Goal: Transaction & Acquisition: Purchase product/service

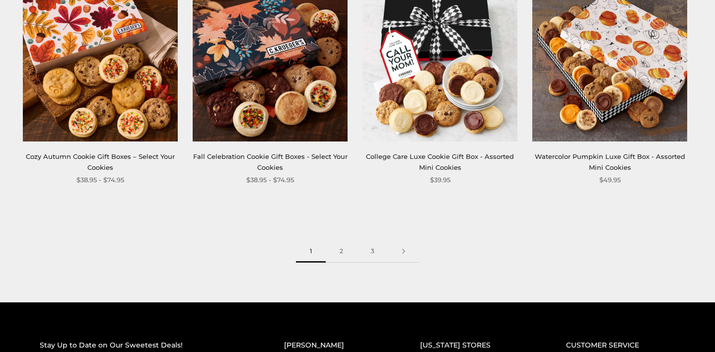
scroll to position [1350, 0]
click at [342, 246] on link "2" at bounding box center [341, 251] width 31 height 22
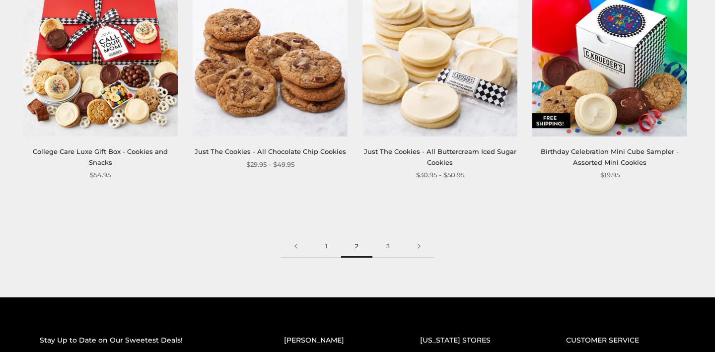
scroll to position [1357, 0]
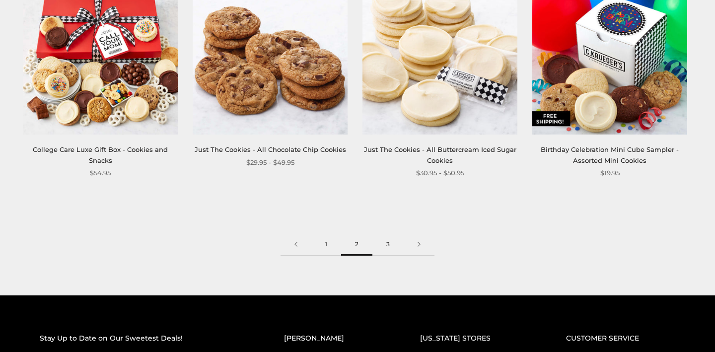
click at [388, 237] on link "3" at bounding box center [387, 244] width 31 height 22
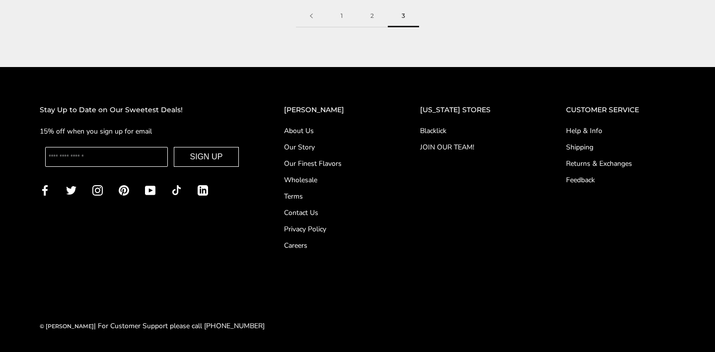
scroll to position [456, 0]
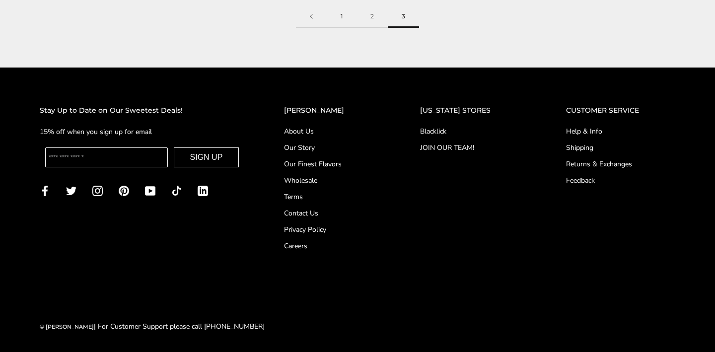
click at [342, 14] on link "1" at bounding box center [342, 16] width 30 height 22
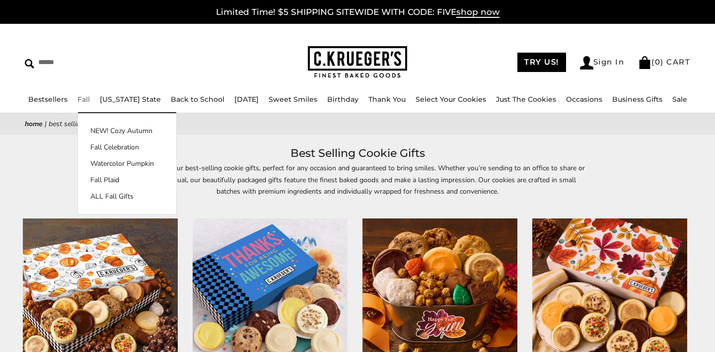
click at [79, 101] on link "Fall" at bounding box center [83, 99] width 12 height 9
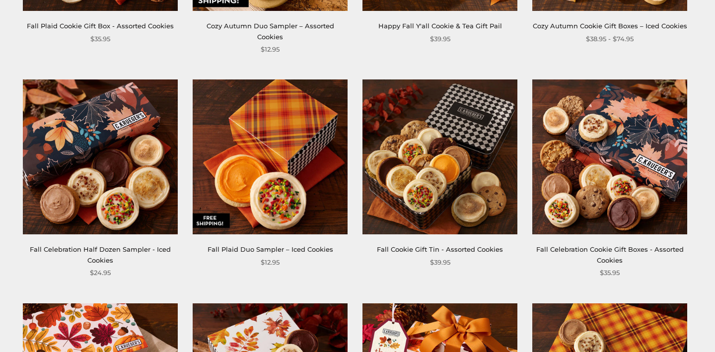
scroll to position [588, 0]
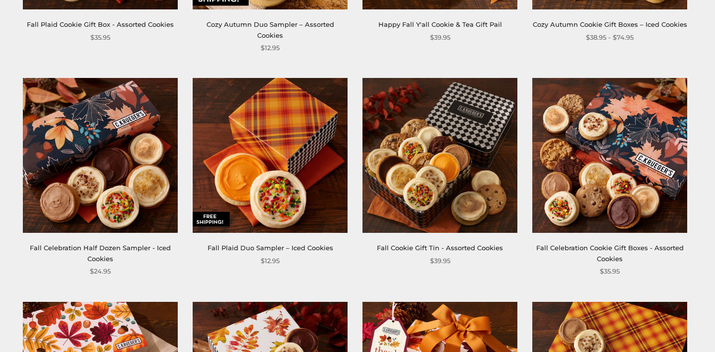
click at [119, 153] on img at bounding box center [100, 155] width 155 height 155
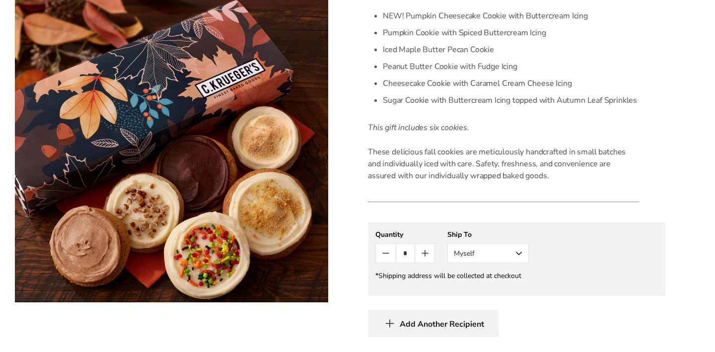
scroll to position [324, 0]
click at [428, 252] on icon "Count plus" at bounding box center [425, 254] width 12 height 12
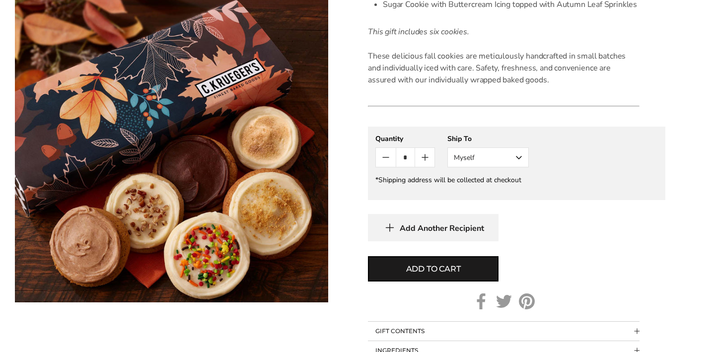
scroll to position [423, 0]
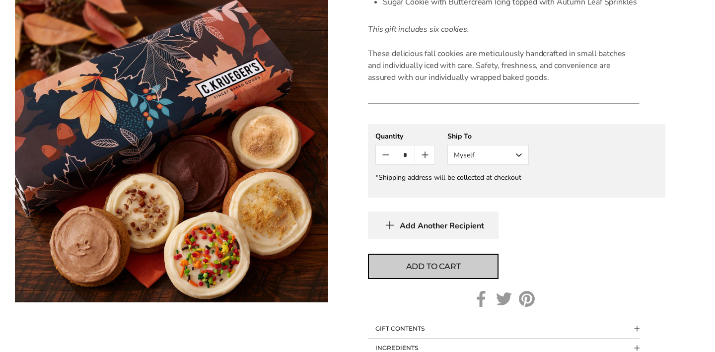
click at [442, 265] on span "Add to cart" at bounding box center [433, 267] width 55 height 12
type input "*"
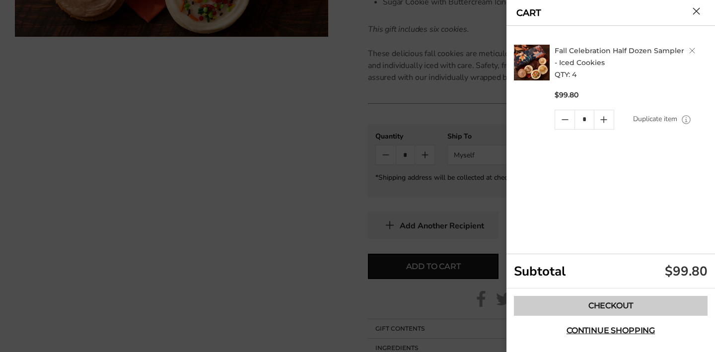
click at [611, 307] on link "Checkout" at bounding box center [611, 306] width 194 height 20
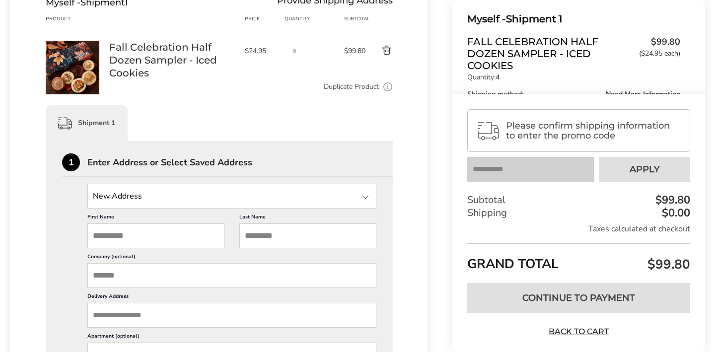
scroll to position [146, 0]
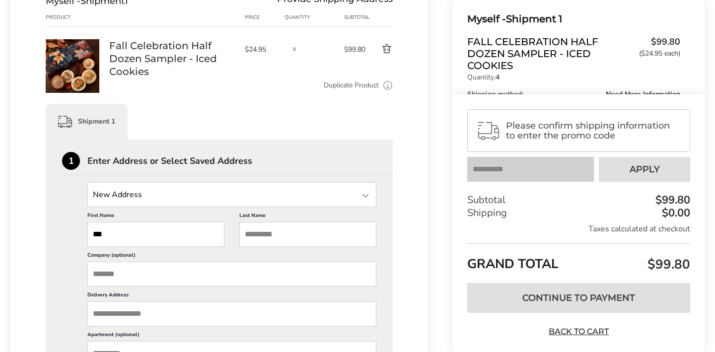
type input "***"
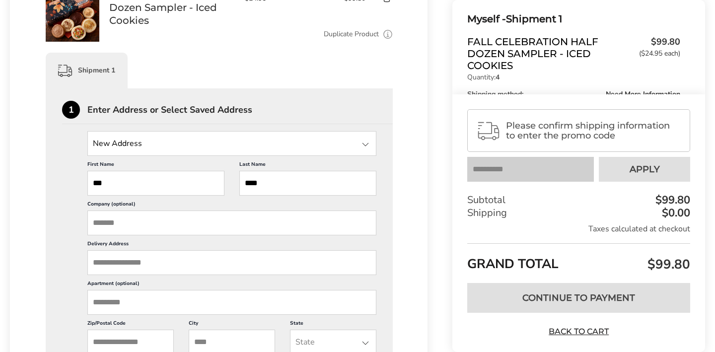
scroll to position [207, 0]
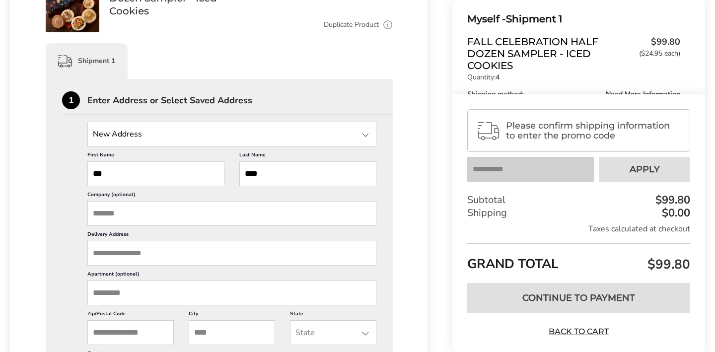
type input "****"
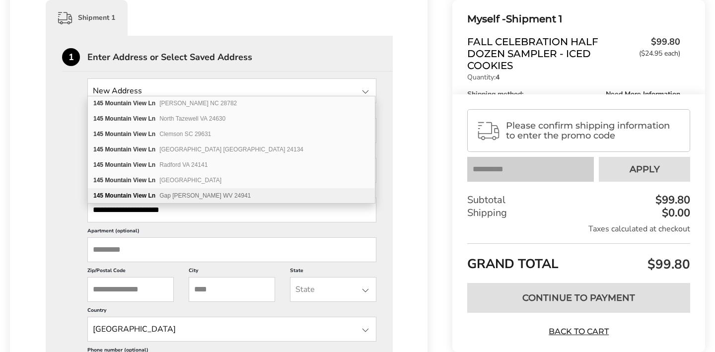
scroll to position [260, 0]
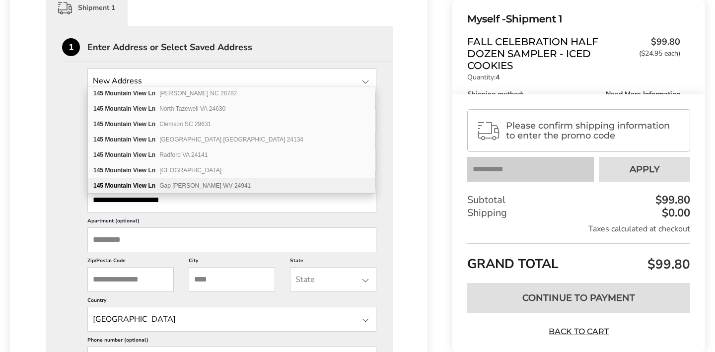
type input "**********"
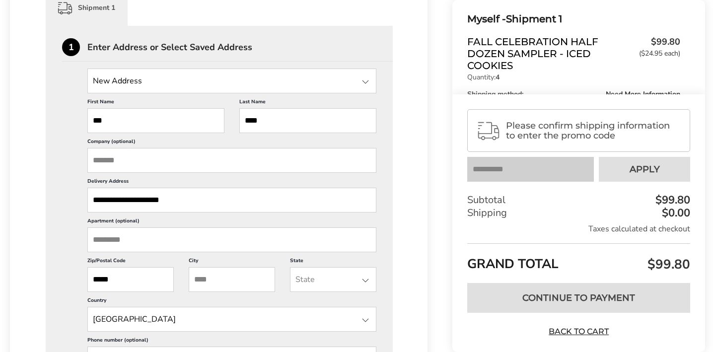
type input "*****"
type input "*"
type input "**********"
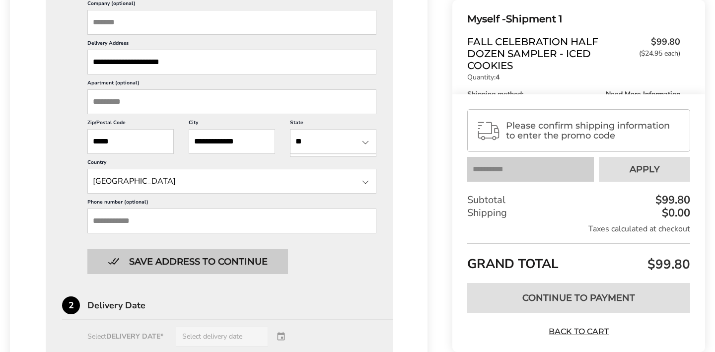
scroll to position [409, 0]
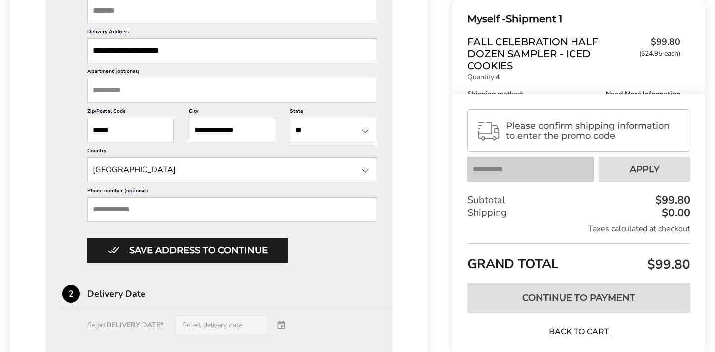
type input "**"
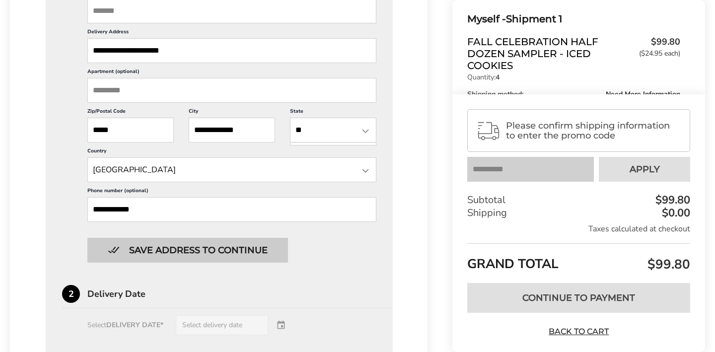
type input "**********"
click at [234, 263] on button "Save address to continue" at bounding box center [187, 250] width 201 height 25
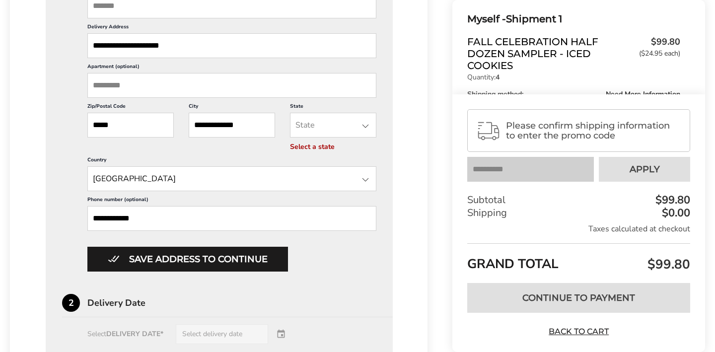
scroll to position [415, 0]
click at [321, 137] on input "State" at bounding box center [333, 124] width 86 height 25
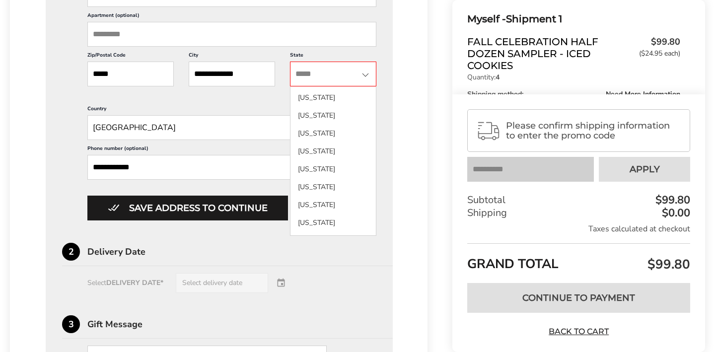
scroll to position [857, 0]
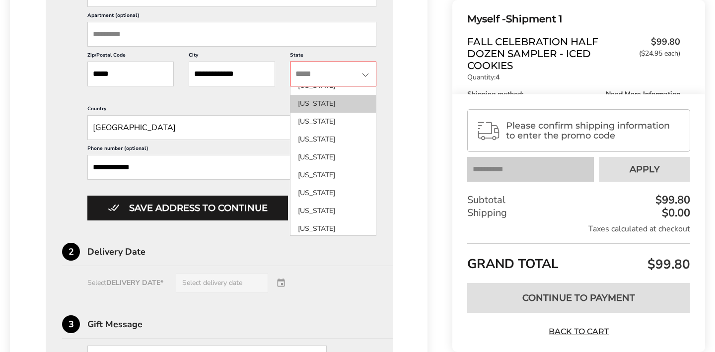
click at [321, 113] on li "Tennessee" at bounding box center [333, 104] width 85 height 18
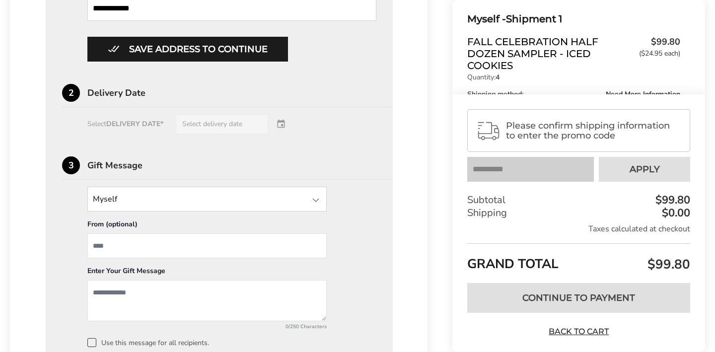
scroll to position [584, 0]
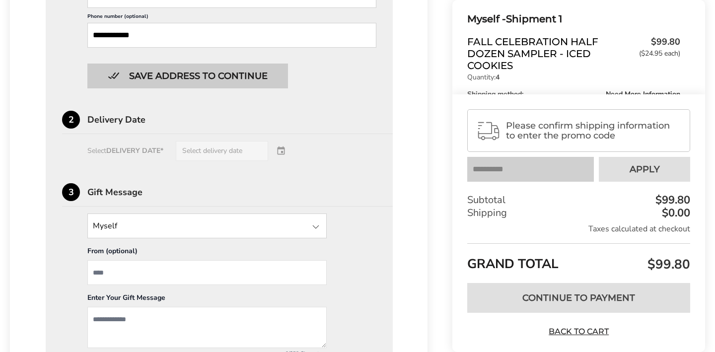
click at [257, 88] on button "Save address to continue" at bounding box center [187, 76] width 201 height 25
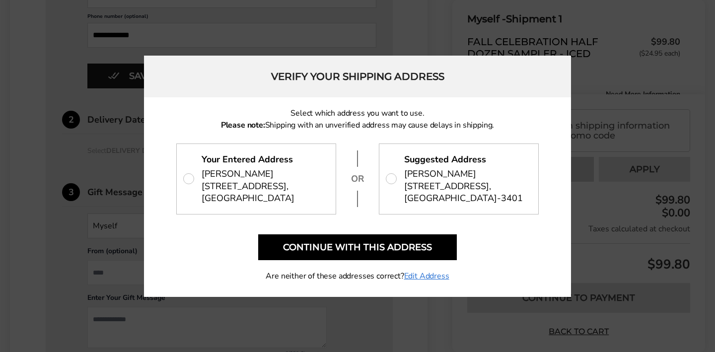
click at [437, 183] on span "145 MOUNTAIN VIEW LN, ROAN MOUNTAIN, TN 37687-3401" at bounding box center [463, 192] width 119 height 24
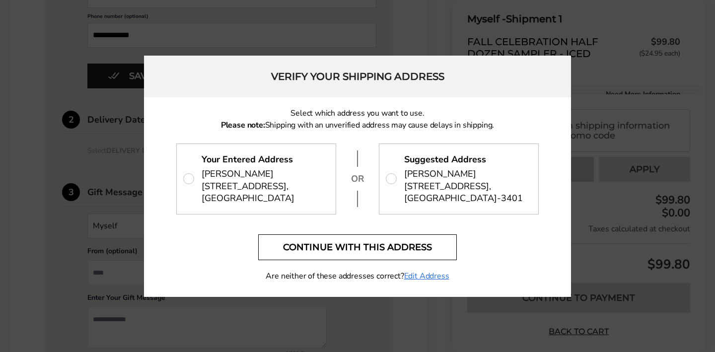
click at [385, 252] on button "Continue with this address" at bounding box center [357, 247] width 199 height 26
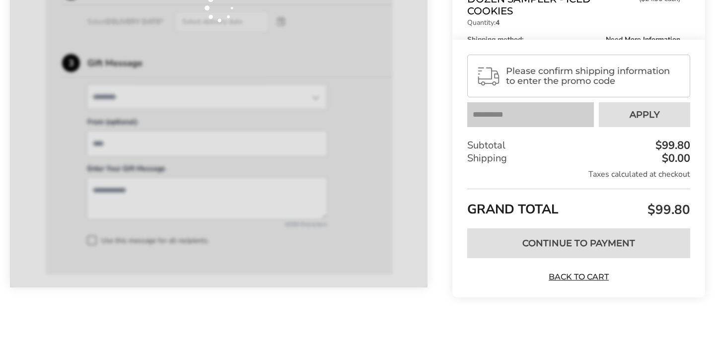
scroll to position [396, 0]
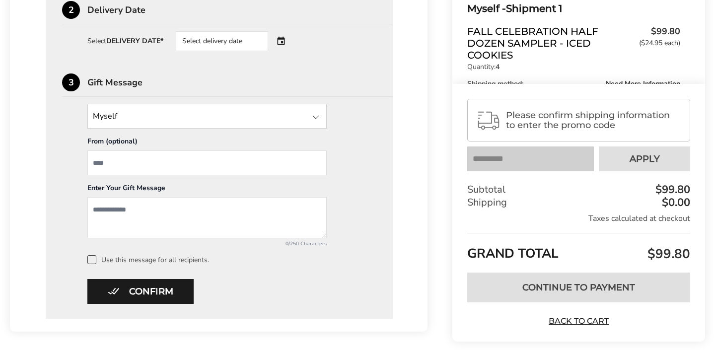
click at [282, 44] on div "Select delivery date" at bounding box center [236, 41] width 120 height 20
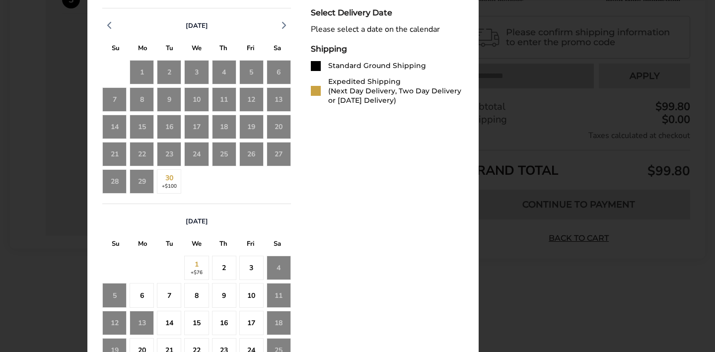
scroll to position [480, 0]
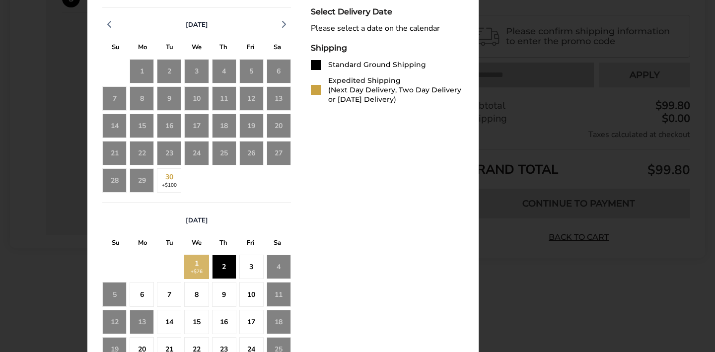
click at [224, 272] on div "2" at bounding box center [224, 267] width 24 height 24
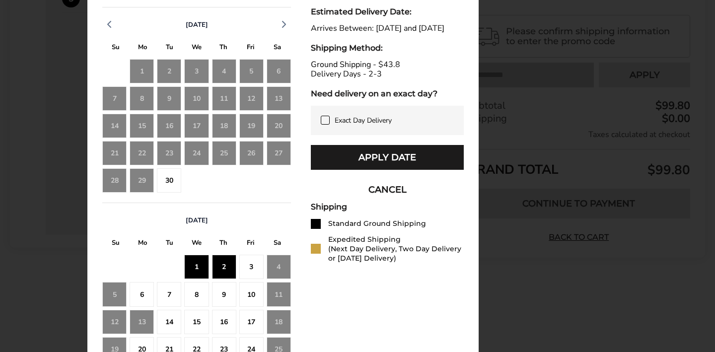
click at [195, 271] on div "1" at bounding box center [196, 267] width 24 height 24
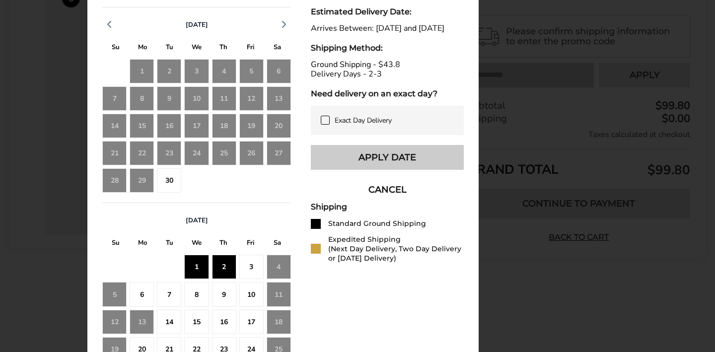
click at [368, 166] on button "Apply Date" at bounding box center [387, 157] width 153 height 25
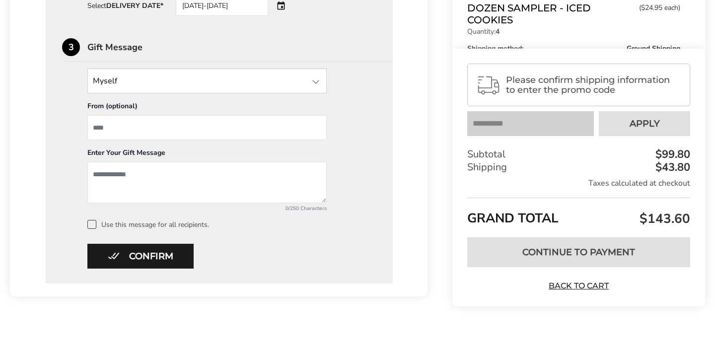
scroll to position [432, 0]
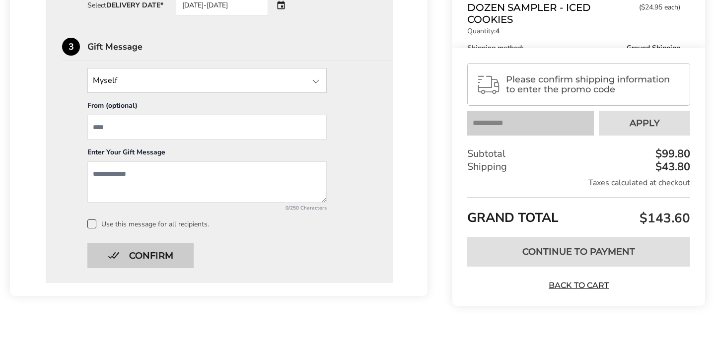
click at [147, 255] on button "Confirm" at bounding box center [140, 255] width 106 height 25
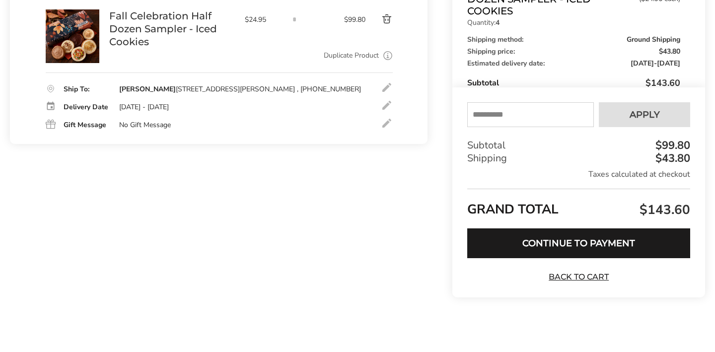
click at [541, 115] on input "text" at bounding box center [530, 114] width 127 height 25
type input "****"
click at [643, 113] on span "Apply" at bounding box center [645, 114] width 30 height 9
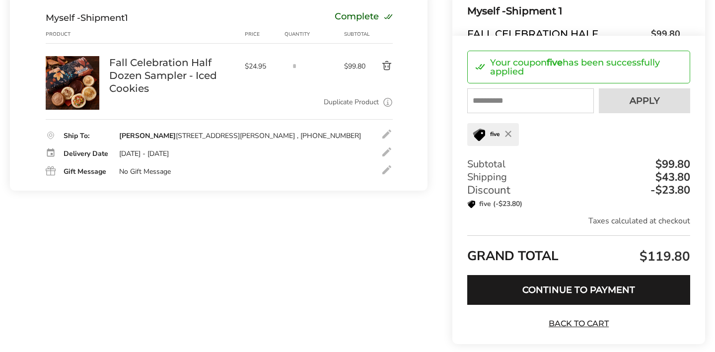
scroll to position [130, 0]
